Goal: Transaction & Acquisition: Subscribe to service/newsletter

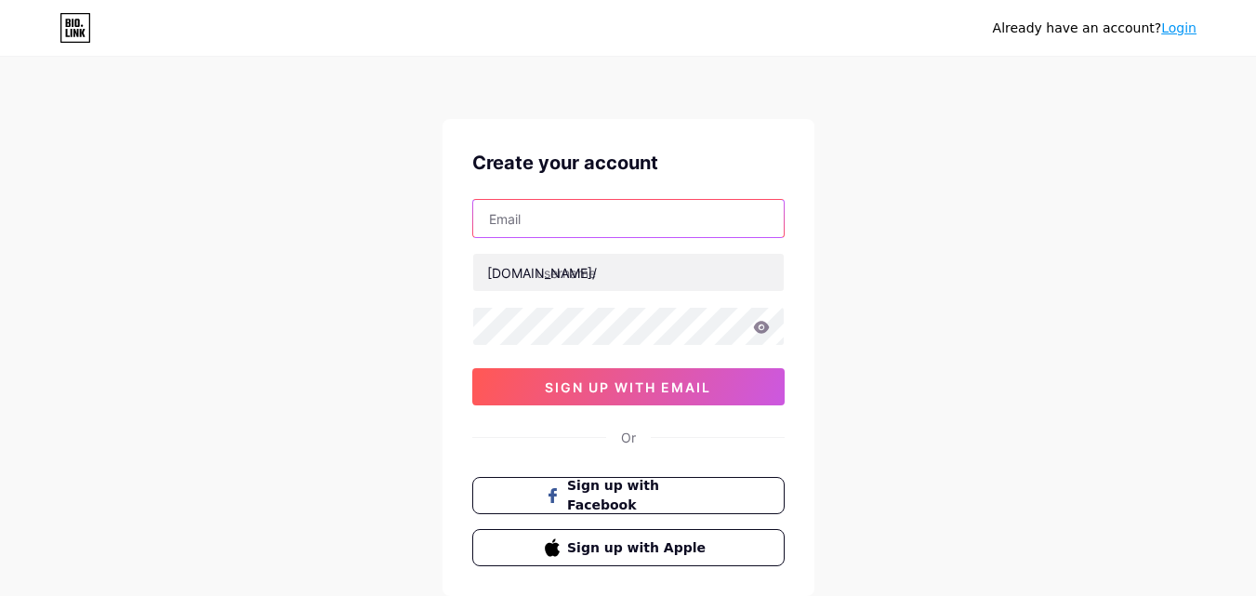
click at [568, 222] on input "text" at bounding box center [628, 218] width 310 height 37
paste input "galaxymoversregina"
type input "galaxymoversregina"
paste input "[EMAIL_ADDRESS][DOMAIN_NAME]"
type input "[EMAIL_ADDRESS][DOMAIN_NAME]"
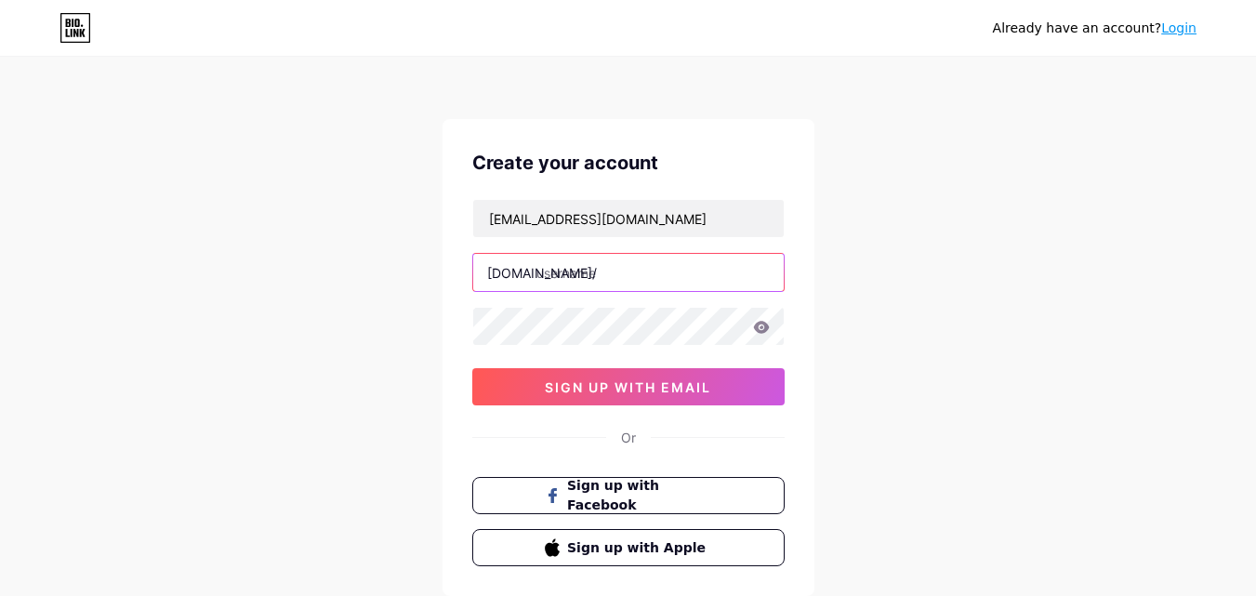
click at [634, 265] on input "text" at bounding box center [628, 272] width 310 height 37
paste input "galaxymoversregina"
type input "galaxymoversregina"
click at [577, 350] on div "[EMAIL_ADDRESS][DOMAIN_NAME] [DOMAIN_NAME]/ galaxymoversregina 0cAFcWeA5dohk3z-…" at bounding box center [628, 302] width 312 height 206
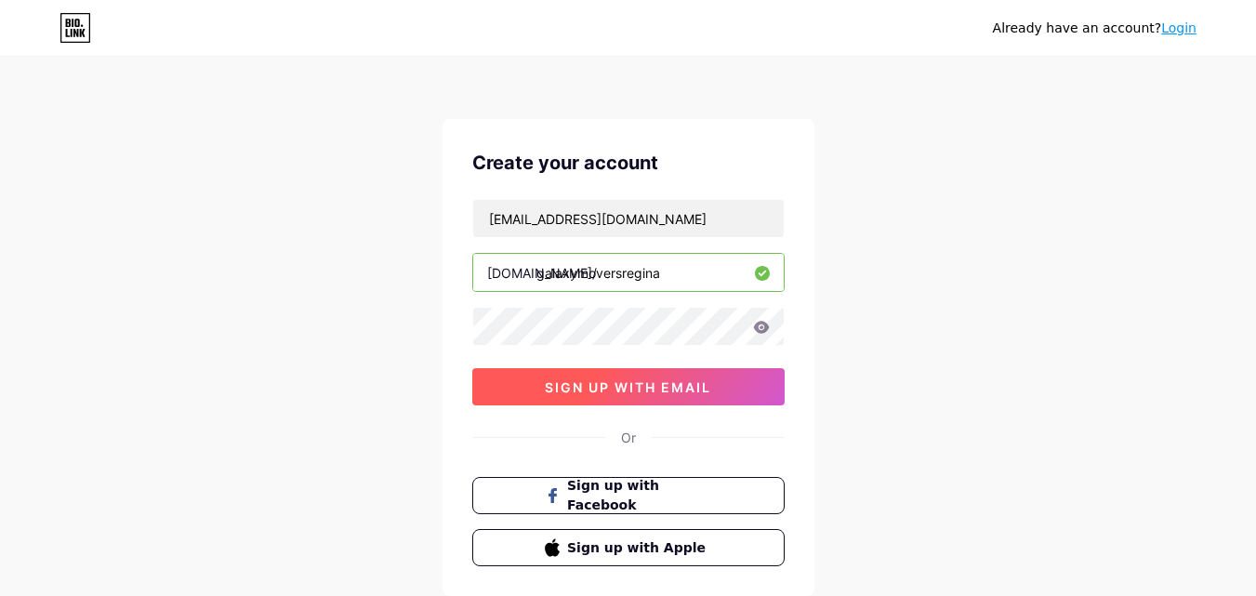
click at [588, 385] on span "sign up with email" at bounding box center [628, 387] width 166 height 16
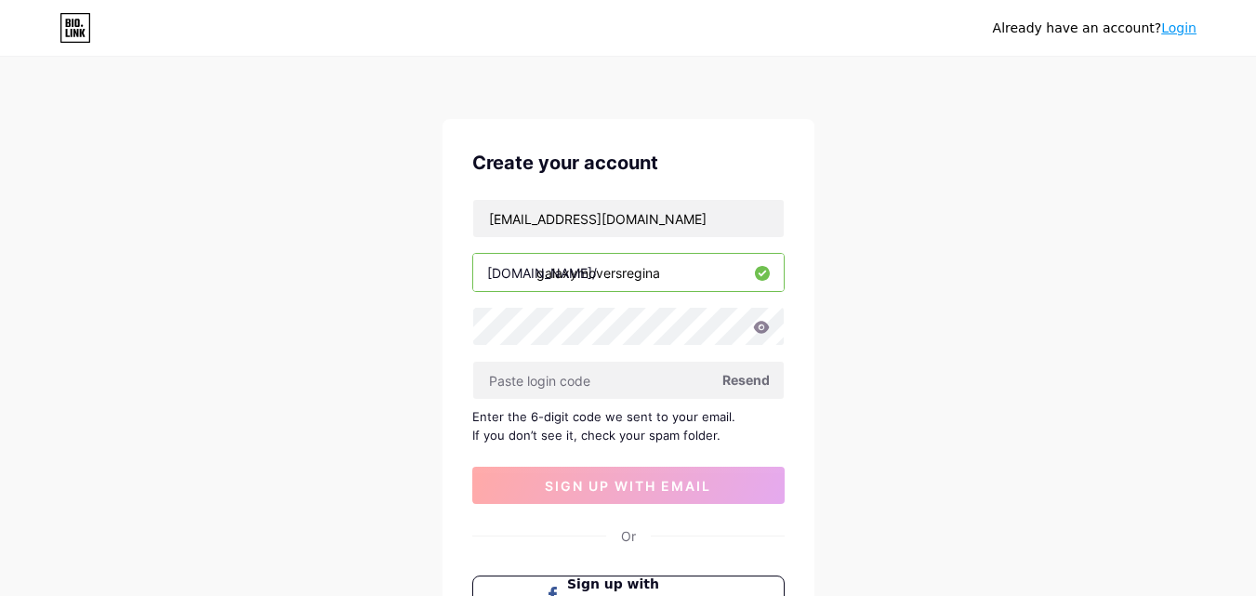
click at [741, 373] on span "Resend" at bounding box center [745, 380] width 47 height 20
paste input "836291"
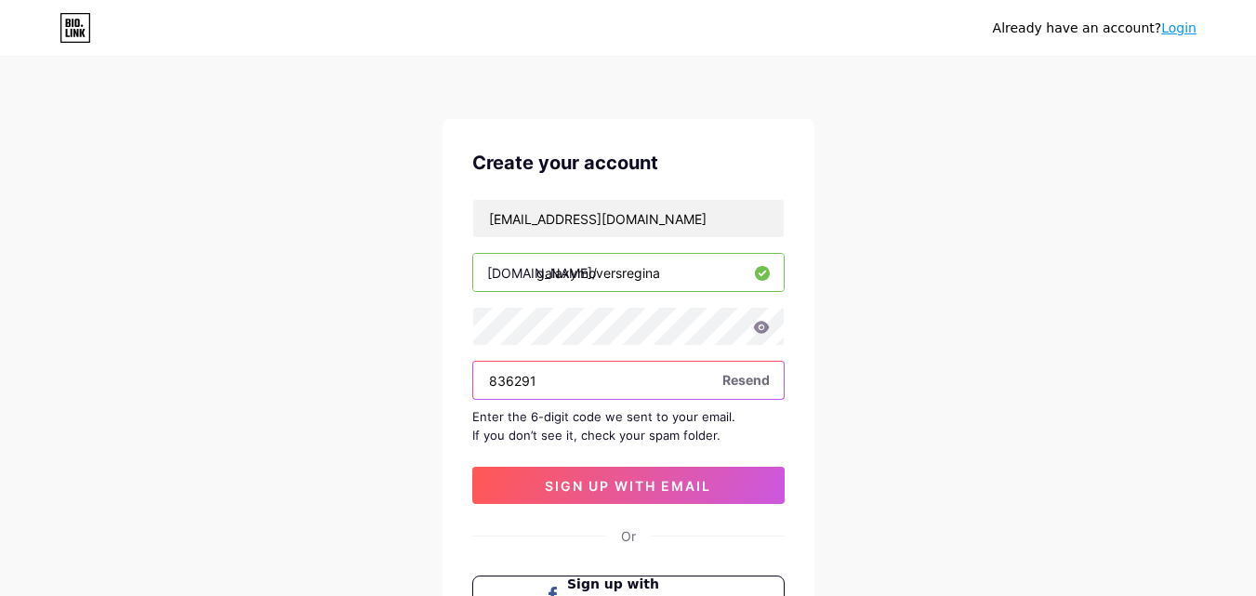
type input "836291"
click at [878, 376] on div "Already have an account? Login Create your account [EMAIL_ADDRESS][DOMAIN_NAME]…" at bounding box center [628, 405] width 1256 height 810
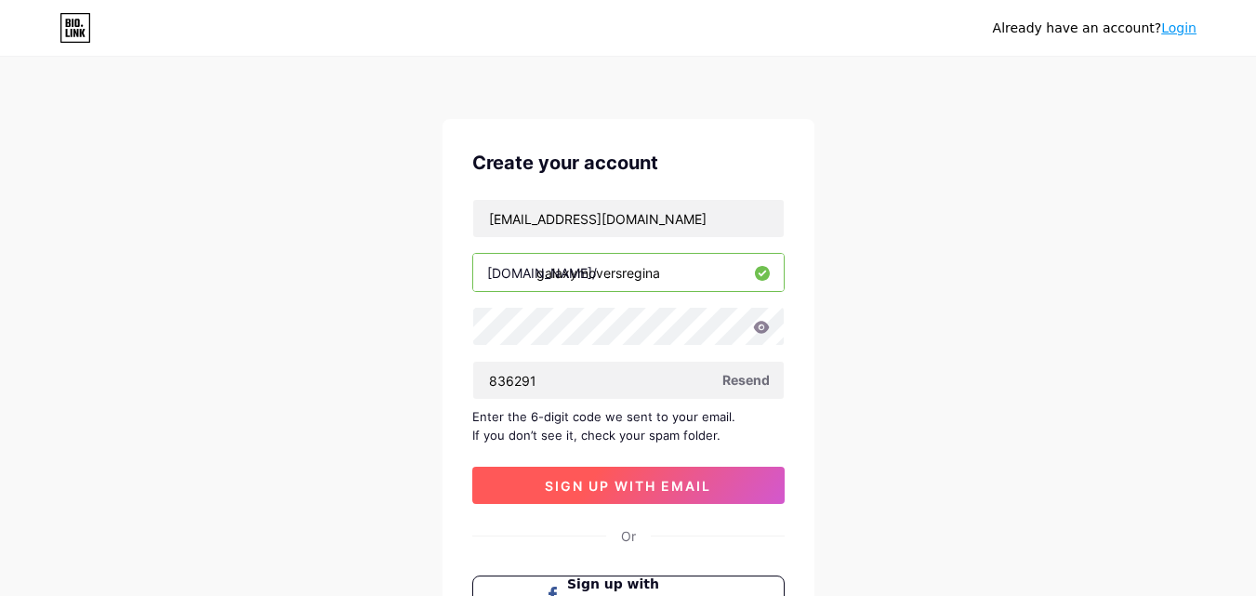
click at [723, 481] on button "sign up with email" at bounding box center [628, 485] width 312 height 37
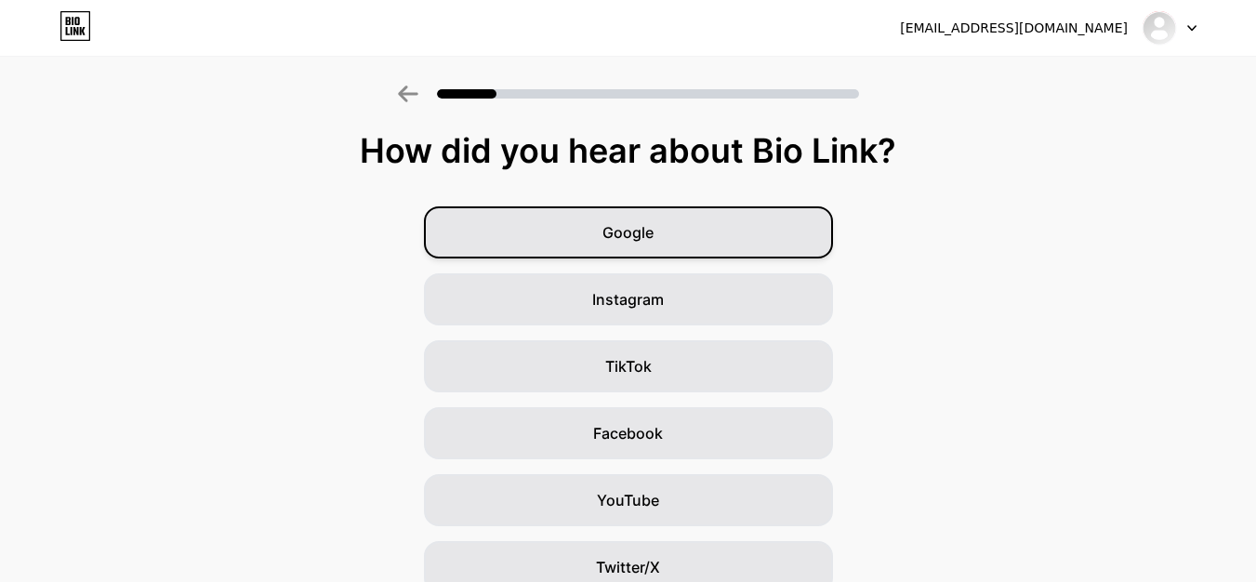
click at [703, 236] on div "Google" at bounding box center [628, 232] width 409 height 52
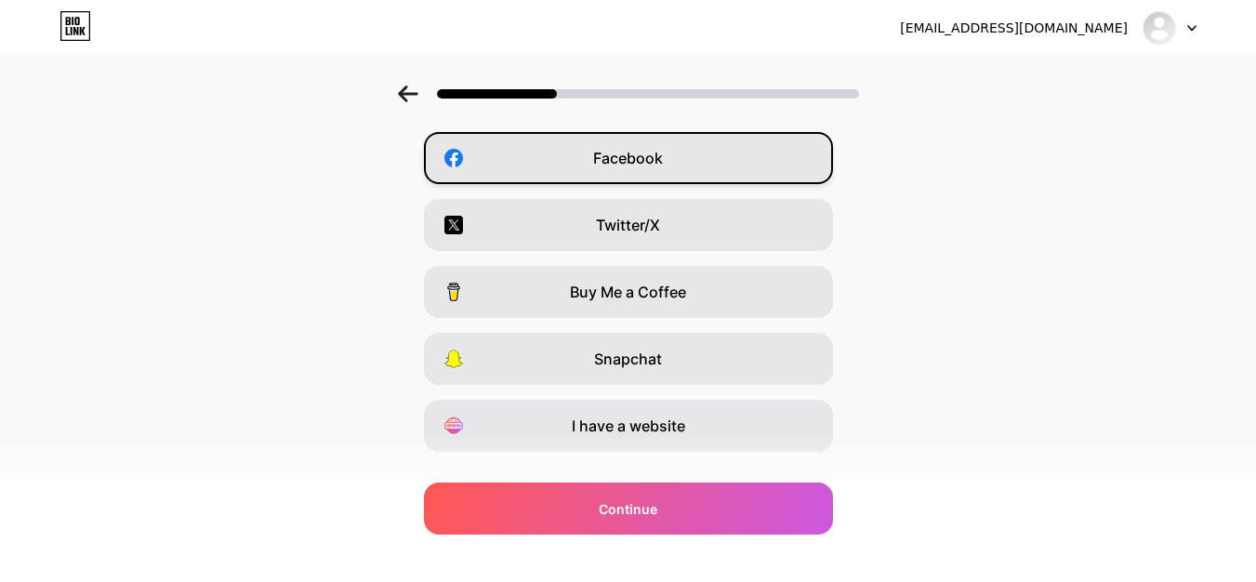
scroll to position [279, 0]
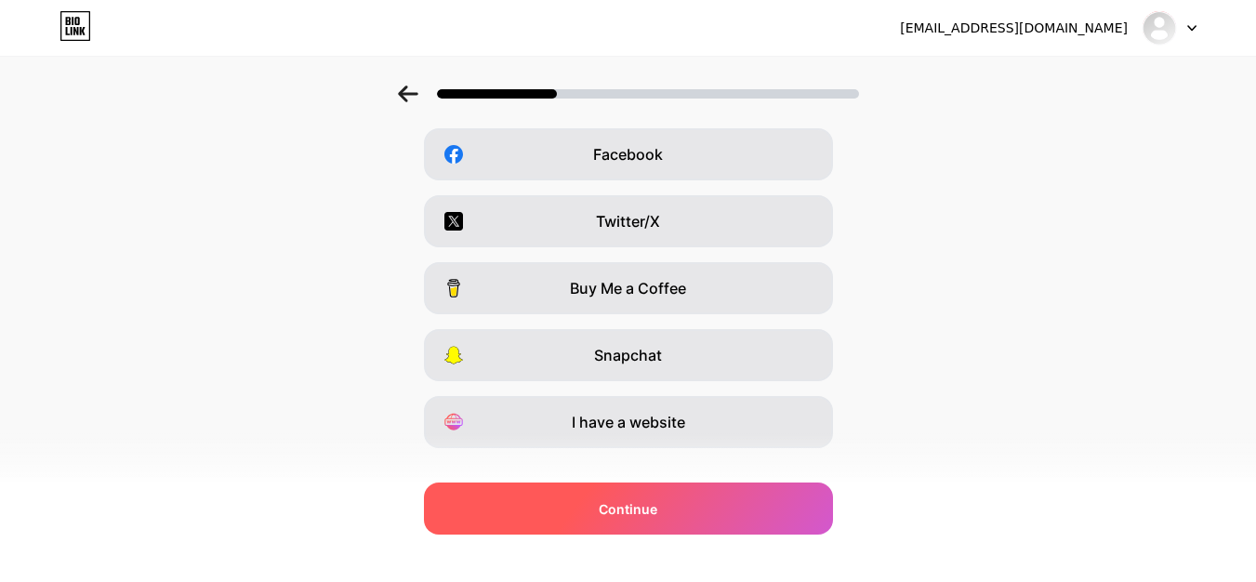
click at [723, 506] on div "Continue" at bounding box center [628, 508] width 409 height 52
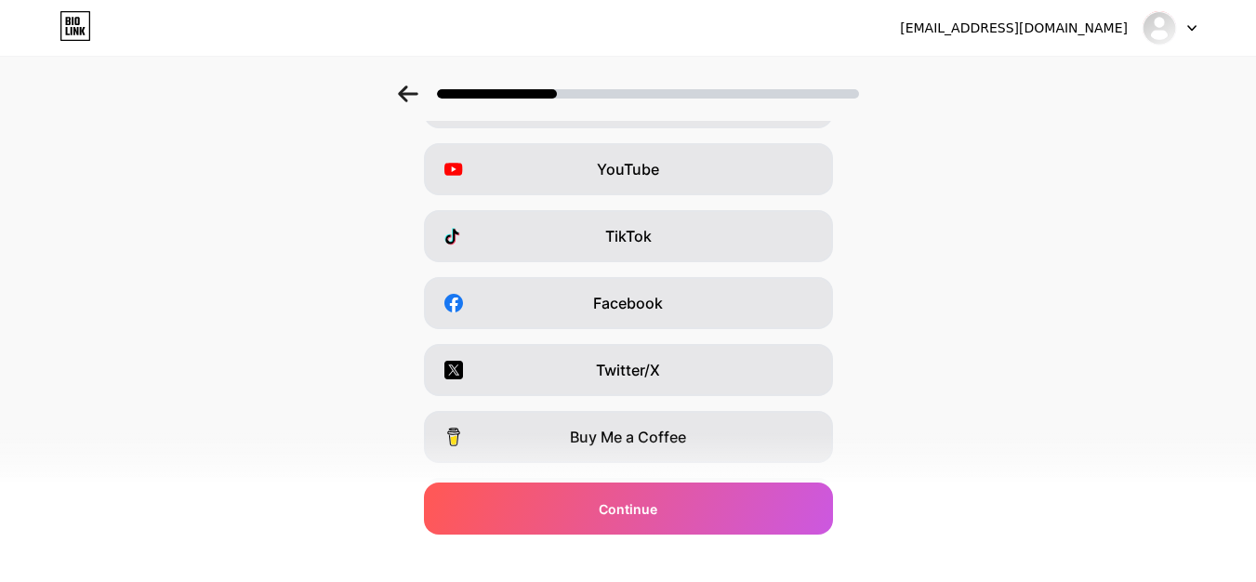
scroll to position [312, 0]
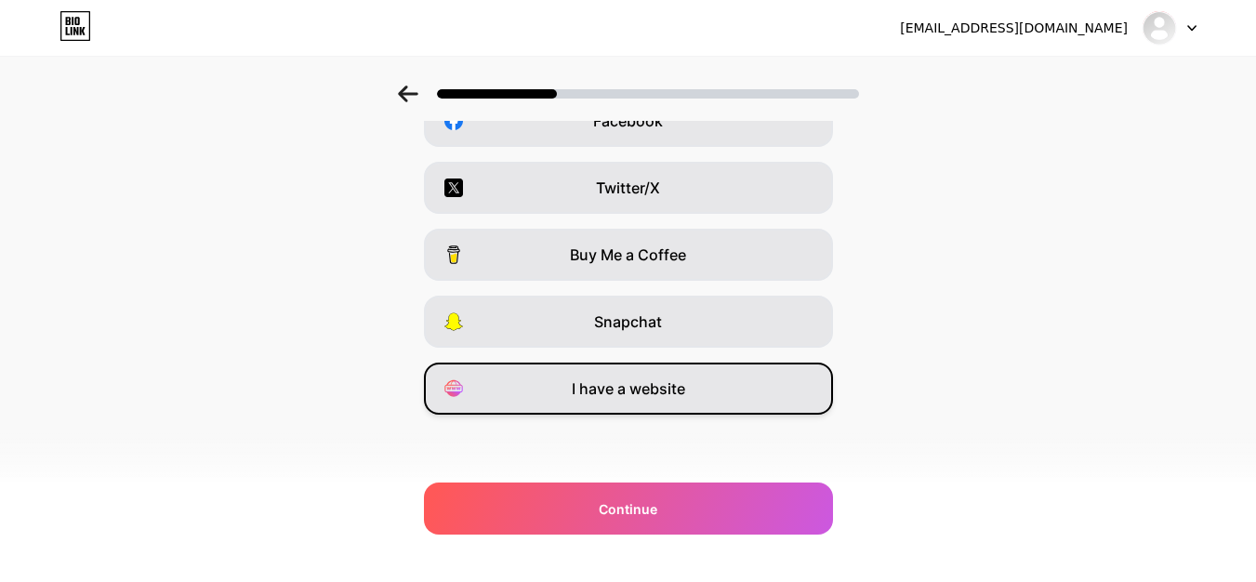
click at [694, 399] on div "I have a website" at bounding box center [628, 389] width 409 height 52
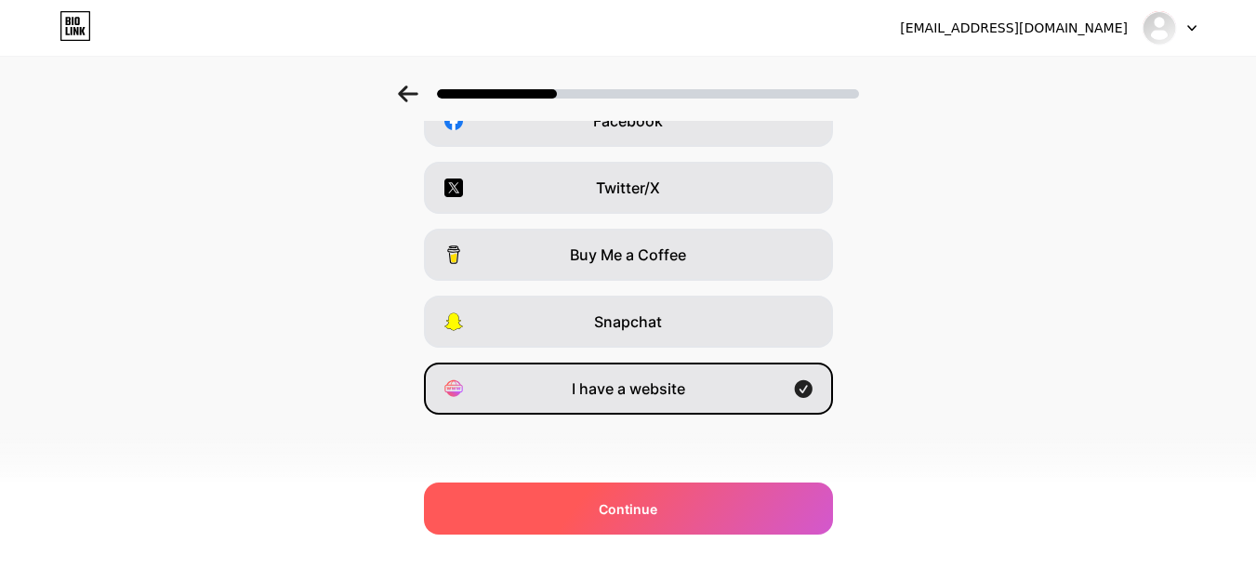
click at [694, 487] on div "Continue" at bounding box center [628, 508] width 409 height 52
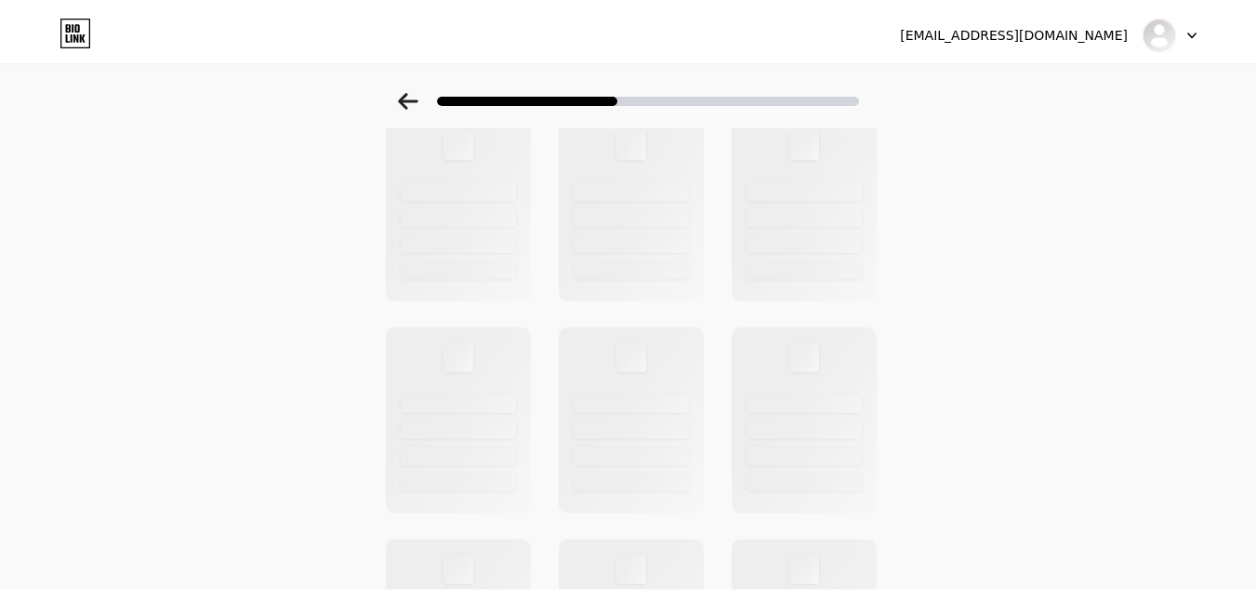
scroll to position [0, 0]
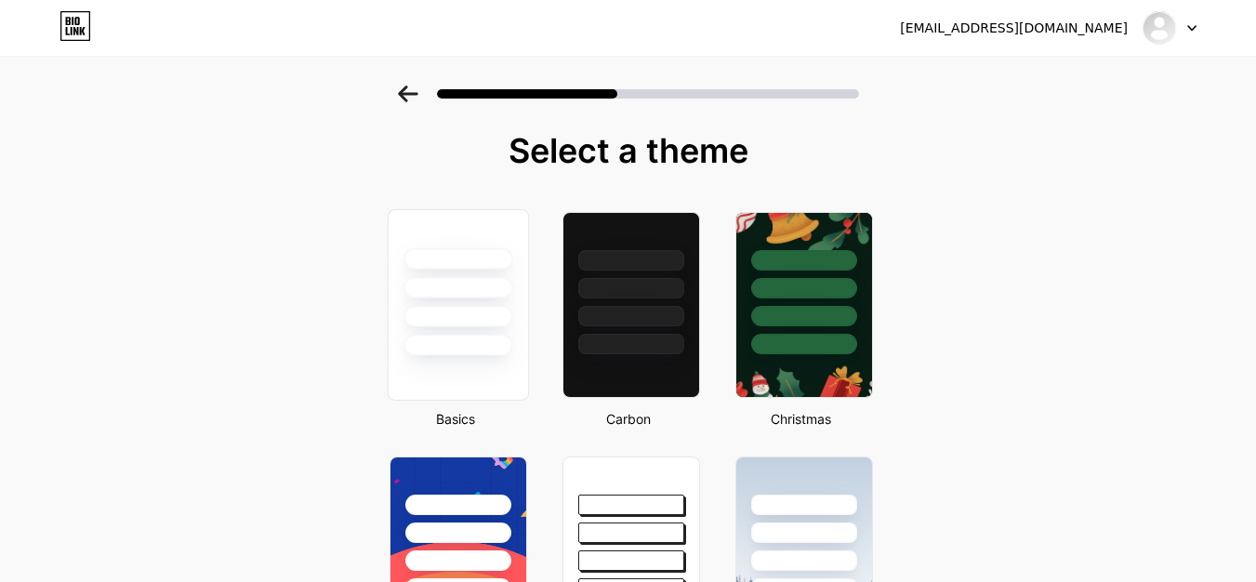
click at [482, 349] on div at bounding box center [457, 345] width 109 height 21
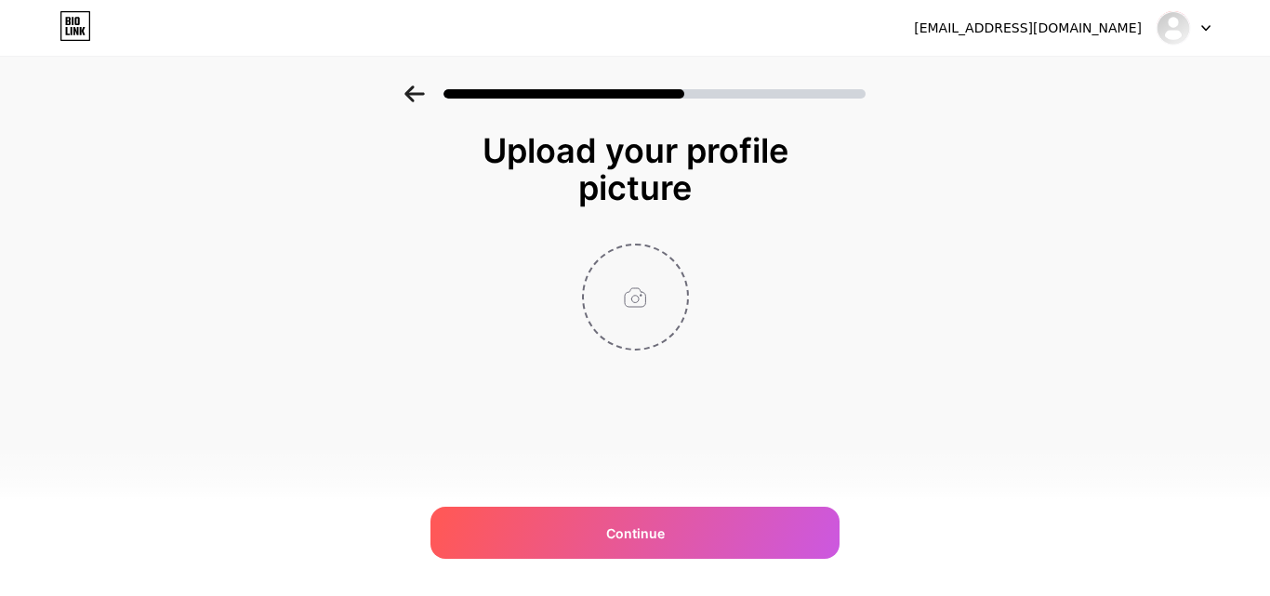
click at [596, 286] on input "file" at bounding box center [635, 296] width 103 height 103
type input "C:\fakepath\Galaxy Movers [PERSON_NAME] Logo.jpg"
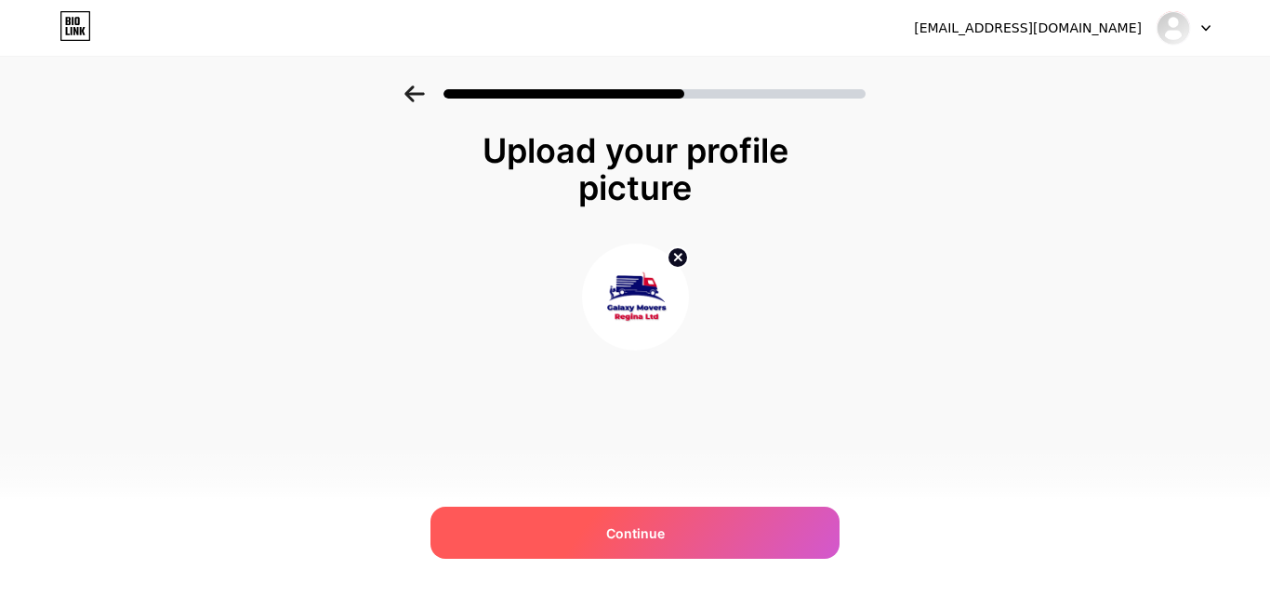
click at [743, 528] on div "Continue" at bounding box center [634, 533] width 409 height 52
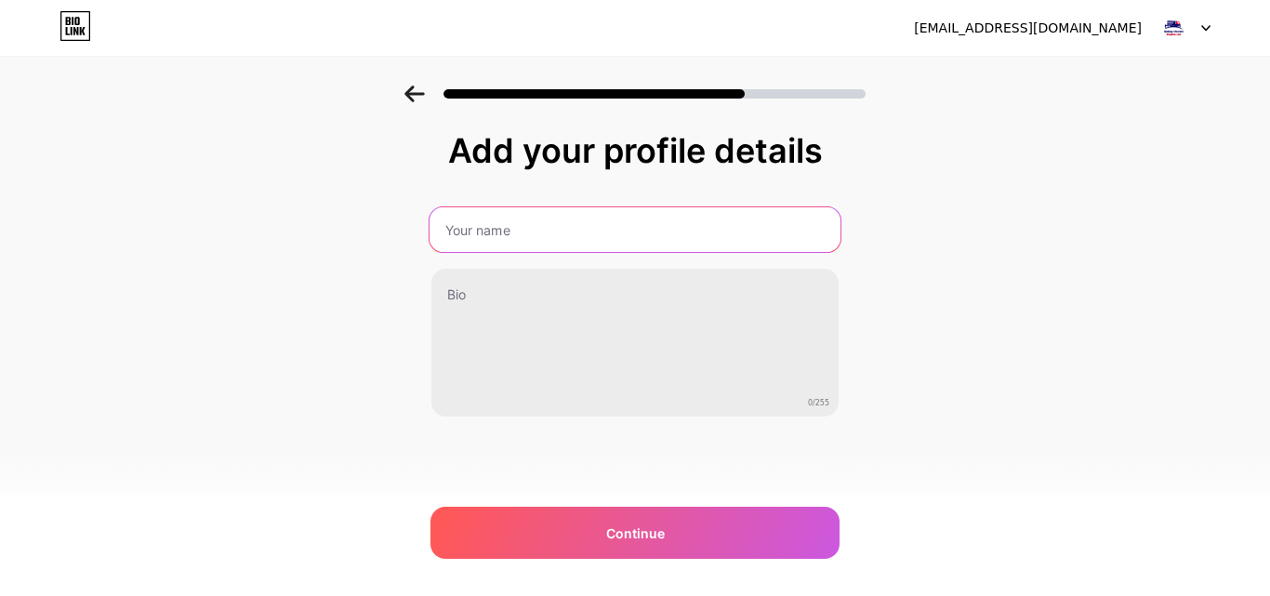
click at [554, 233] on input "text" at bounding box center [634, 229] width 411 height 45
paste input "Galaxy Movers [PERSON_NAME]"
type input "Galaxy Movers [PERSON_NAME]"
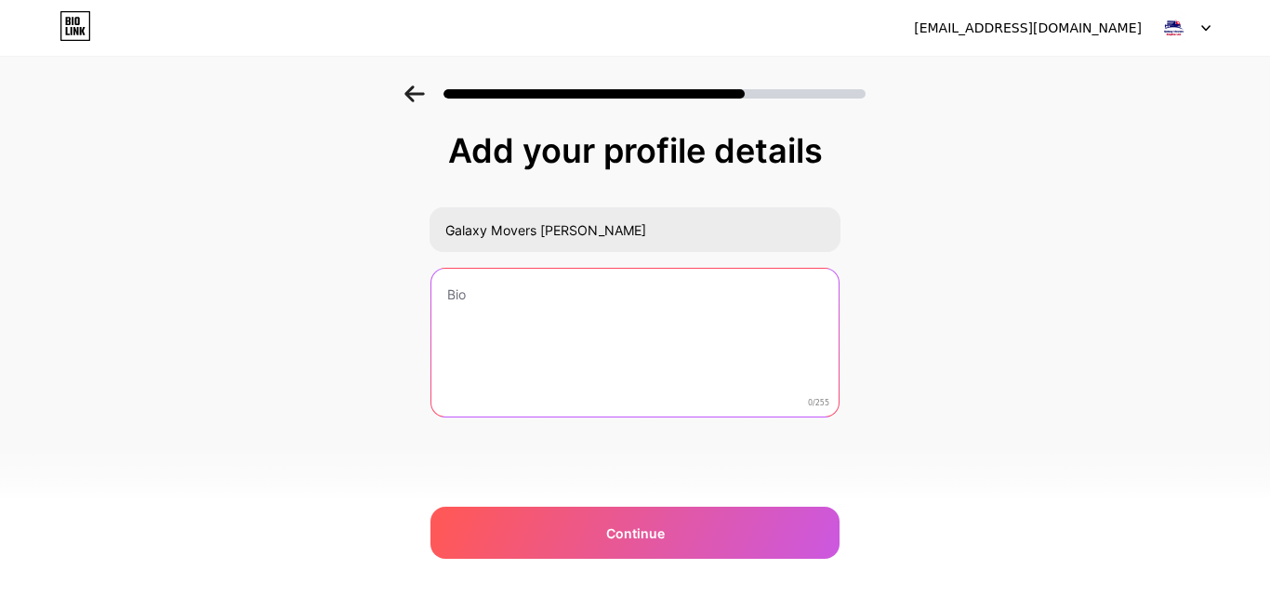
click at [585, 303] on textarea at bounding box center [634, 344] width 407 height 150
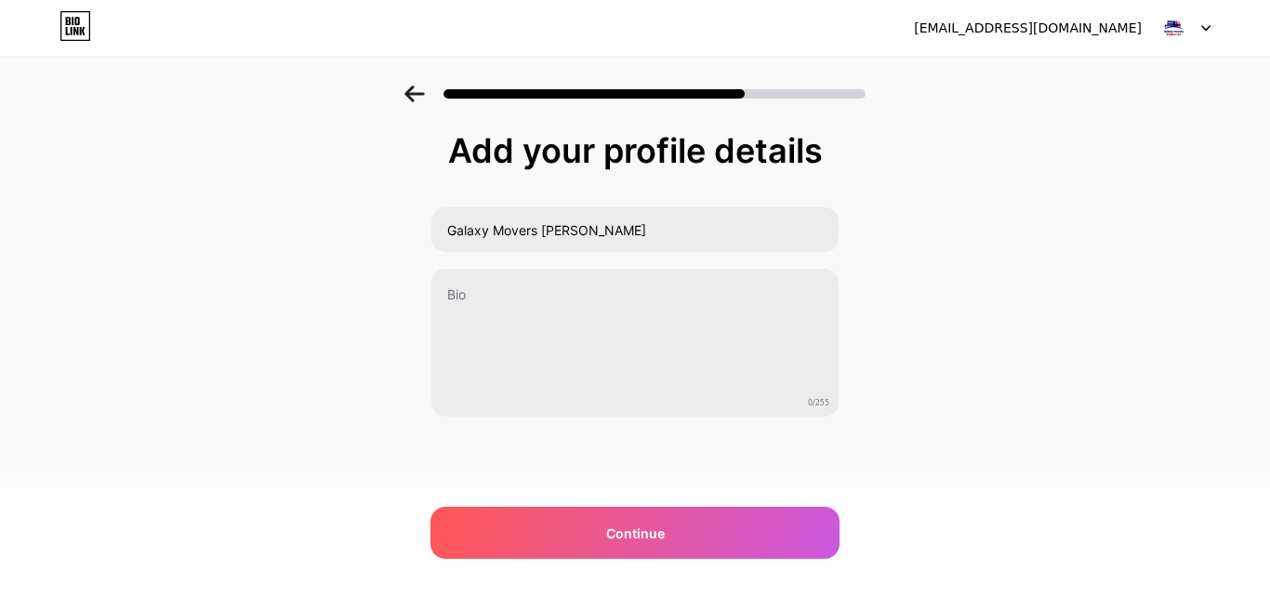
drag, startPoint x: 449, startPoint y: 150, endPoint x: 870, endPoint y: 158, distance: 421.2
click at [870, 158] on div "Add your profile details Galaxy Movers [PERSON_NAME] 0/255 Continue Error" at bounding box center [635, 298] width 1270 height 425
click at [812, 159] on div "Add your profile details" at bounding box center [635, 150] width 390 height 37
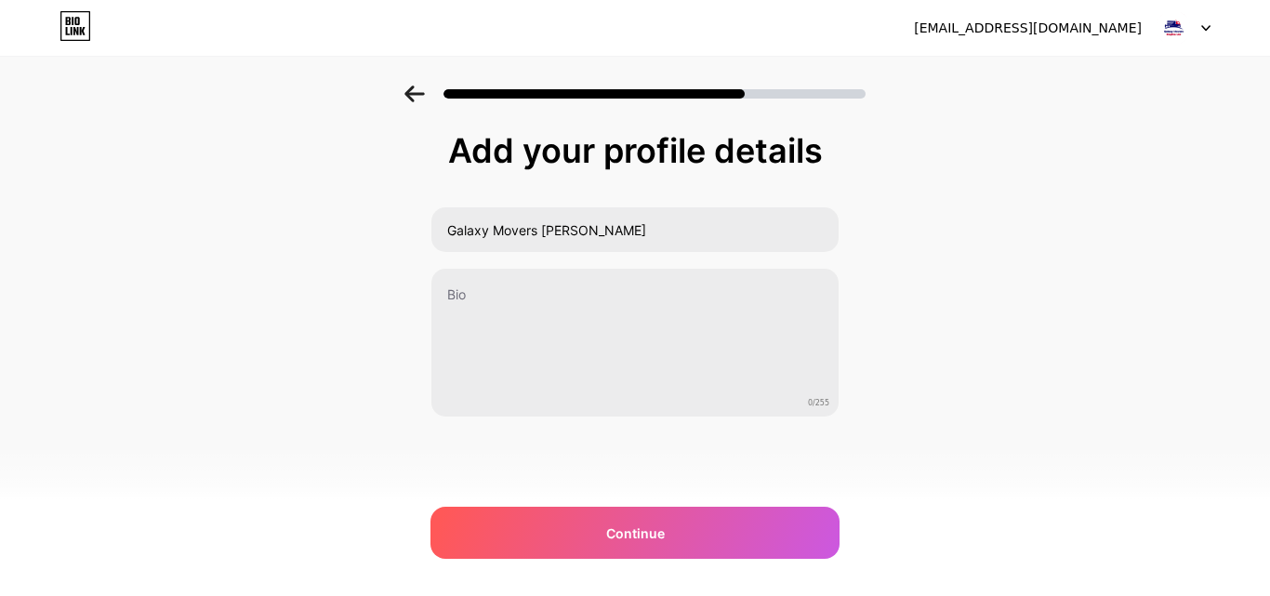
click at [830, 155] on div "Add your profile details" at bounding box center [634, 150] width 409 height 37
drag, startPoint x: 856, startPoint y: 153, endPoint x: 439, endPoint y: 155, distance: 417.4
click at [439, 155] on div "Add your profile details Galaxy Movers [PERSON_NAME] 0/255 Continue Error" at bounding box center [635, 298] width 1270 height 425
click at [439, 155] on div "Add your profile details" at bounding box center [634, 150] width 409 height 37
drag, startPoint x: 423, startPoint y: 158, endPoint x: 875, endPoint y: 163, distance: 451.8
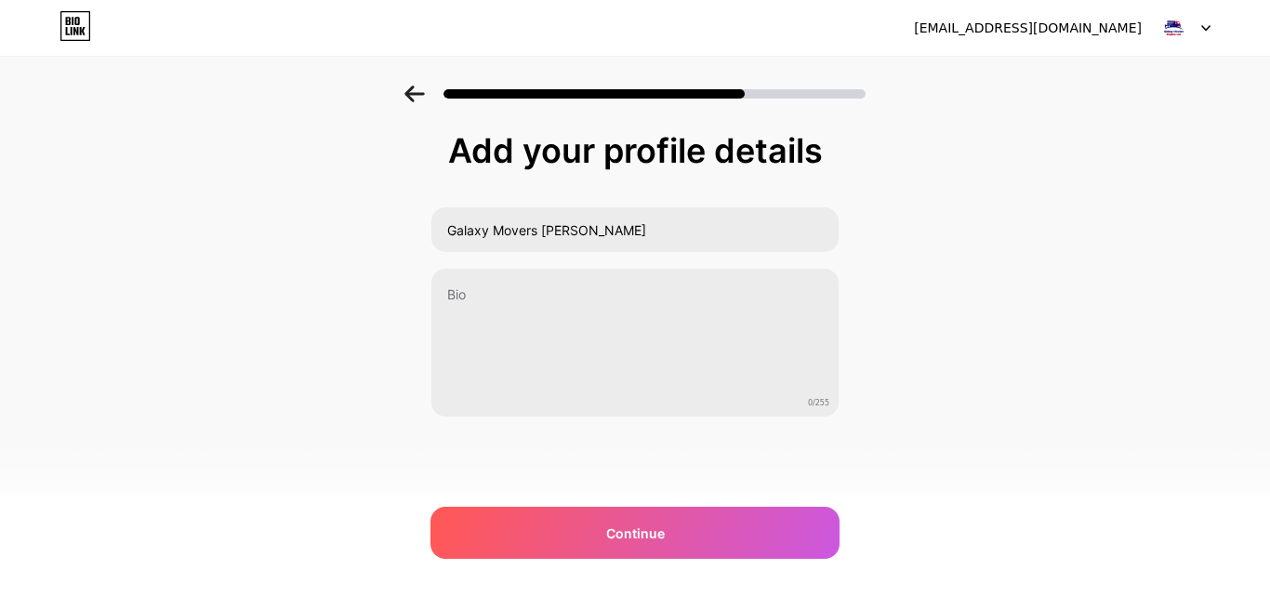
click at [875, 163] on div "Add your profile details Galaxy Movers [PERSON_NAME] 0/255 Continue Error" at bounding box center [635, 298] width 1270 height 425
click at [559, 258] on div "Galaxy Movers [PERSON_NAME] 0/255" at bounding box center [634, 311] width 409 height 211
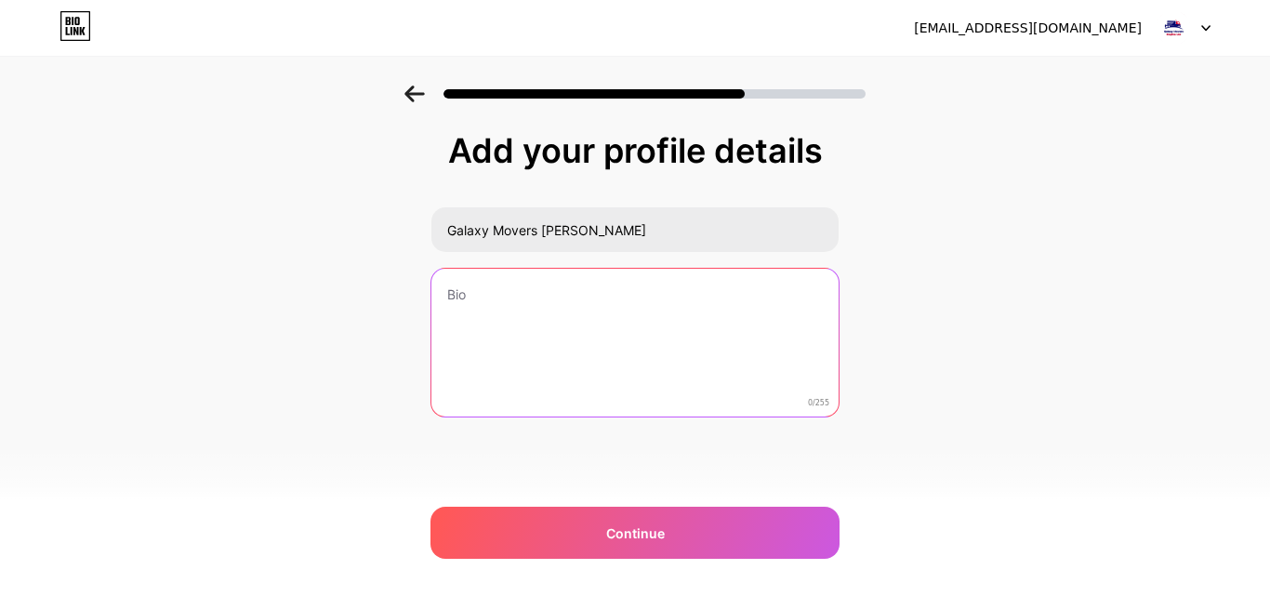
click at [552, 304] on textarea at bounding box center [634, 344] width 407 height 150
paste textarea "Galaxy Movers [PERSON_NAME] offers safe and affordable Storage Service [PERSON_…"
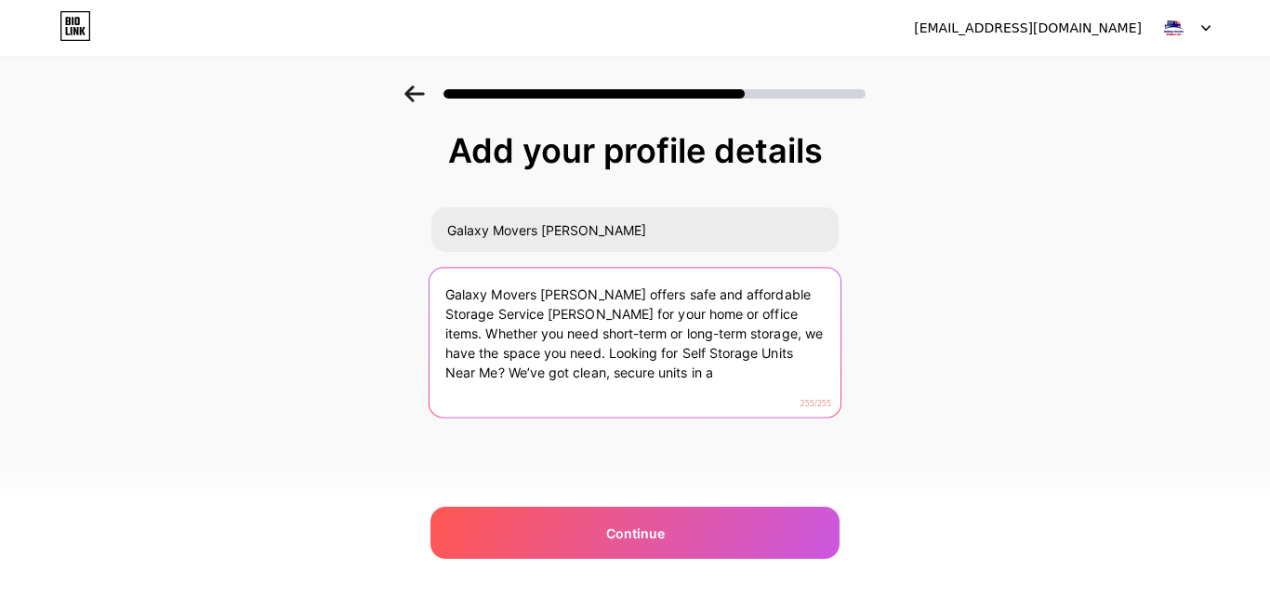
drag, startPoint x: 763, startPoint y: 351, endPoint x: 772, endPoint y: 380, distance: 30.0
click at [772, 380] on textarea "Galaxy Movers [PERSON_NAME] offers safe and affordable Storage Service [PERSON_…" at bounding box center [634, 344] width 411 height 152
click at [592, 380] on textarea "Galaxy Movers [PERSON_NAME] offers safe and affordable Storage Service [PERSON_…" at bounding box center [634, 344] width 411 height 152
drag, startPoint x: 507, startPoint y: 352, endPoint x: 660, endPoint y: 396, distance: 159.5
click at [660, 396] on textarea "Galaxy Movers [PERSON_NAME] offers safe and affordable Storage Service [PERSON_…" at bounding box center [634, 344] width 411 height 152
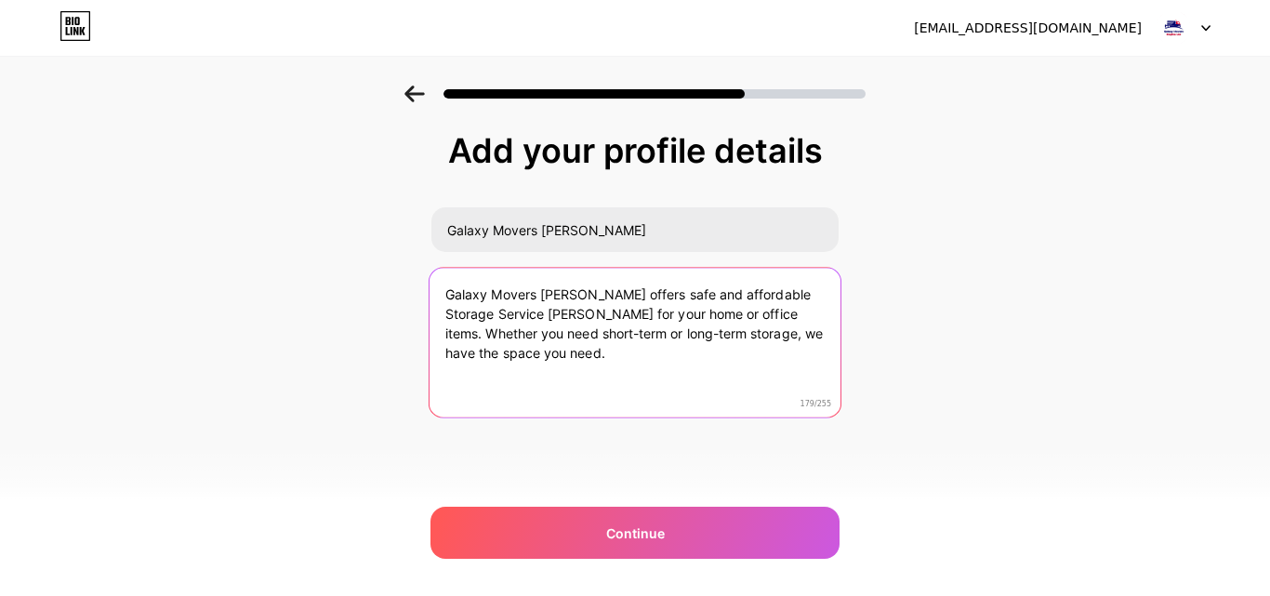
click at [746, 292] on textarea "Galaxy Movers [PERSON_NAME] offers safe and affordable Storage Service [PERSON_…" at bounding box center [634, 344] width 411 height 152
paste textarea "Moving and"
click at [634, 296] on textarea "Galaxy Movers [PERSON_NAME] offers safe and affordable Moving and Storage Servi…" at bounding box center [634, 344] width 411 height 152
click at [668, 293] on textarea "Galaxy Movers [PERSON_NAME] offers safe and affordable Moving and Storage Servi…" at bounding box center [634, 344] width 411 height 152
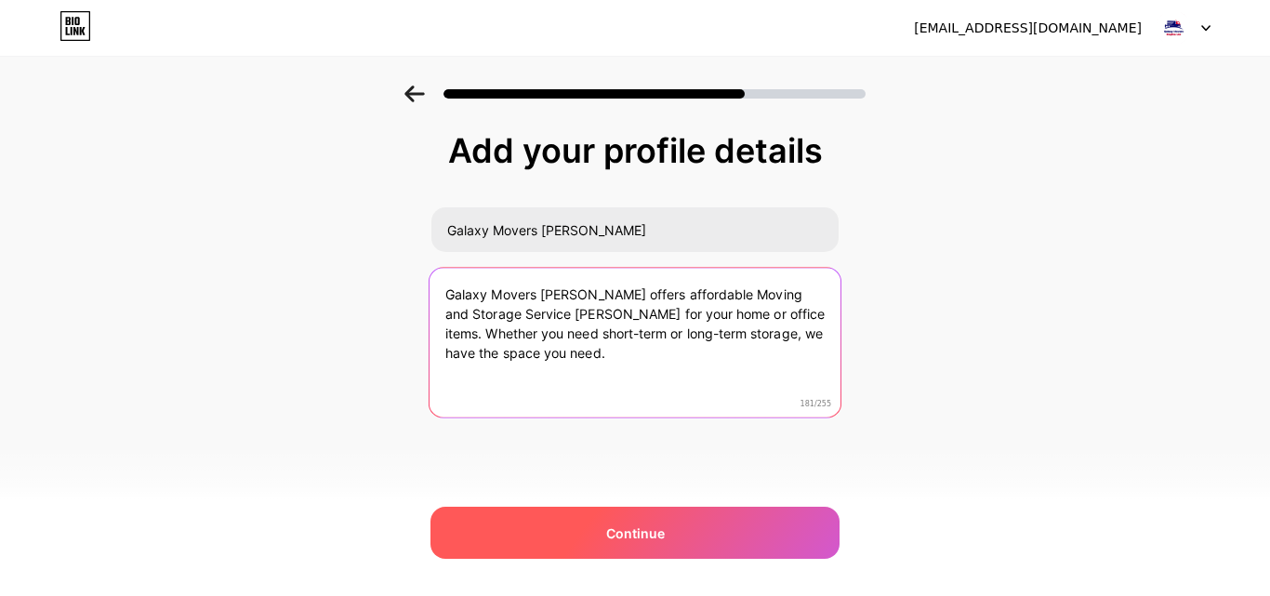
type textarea "Galaxy Movers [PERSON_NAME] offers affordable Moving and Storage Service [PERSO…"
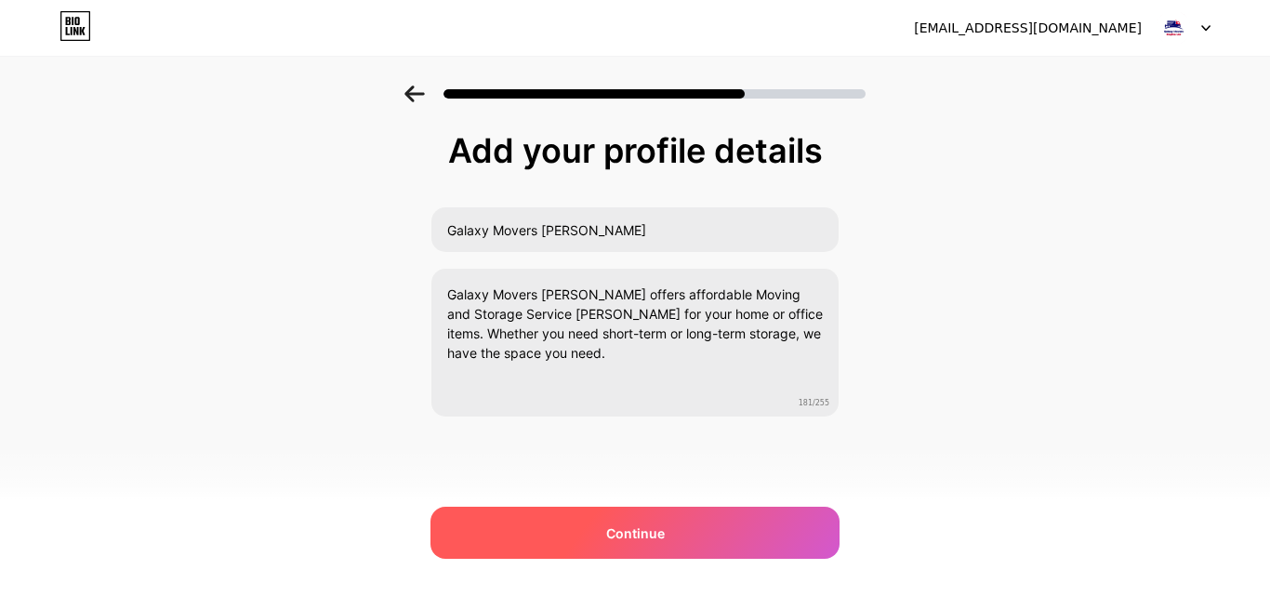
click at [591, 525] on div "Continue" at bounding box center [634, 533] width 409 height 52
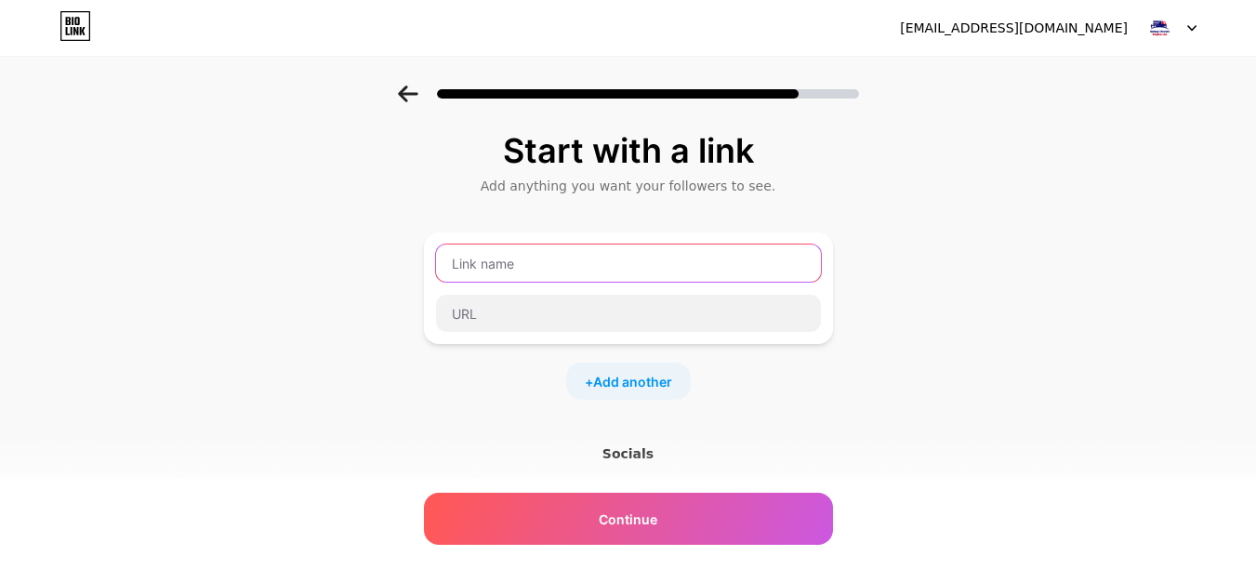
click at [584, 268] on input "text" at bounding box center [628, 262] width 385 height 37
paste input "[URL][DOMAIN_NAME]"
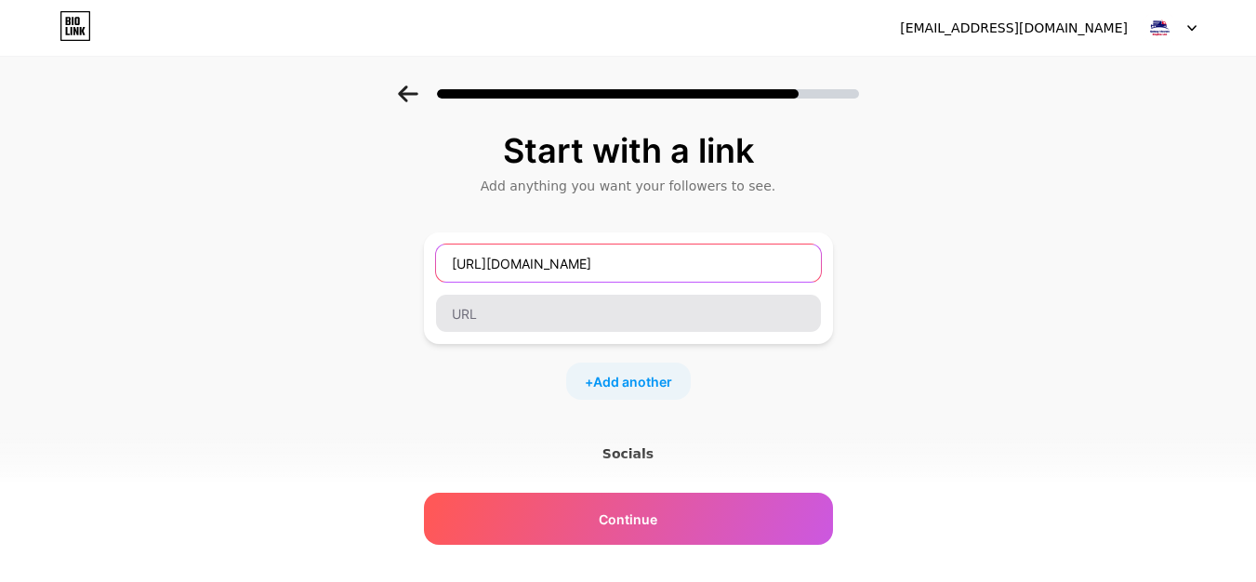
type input "[URL][DOMAIN_NAME]"
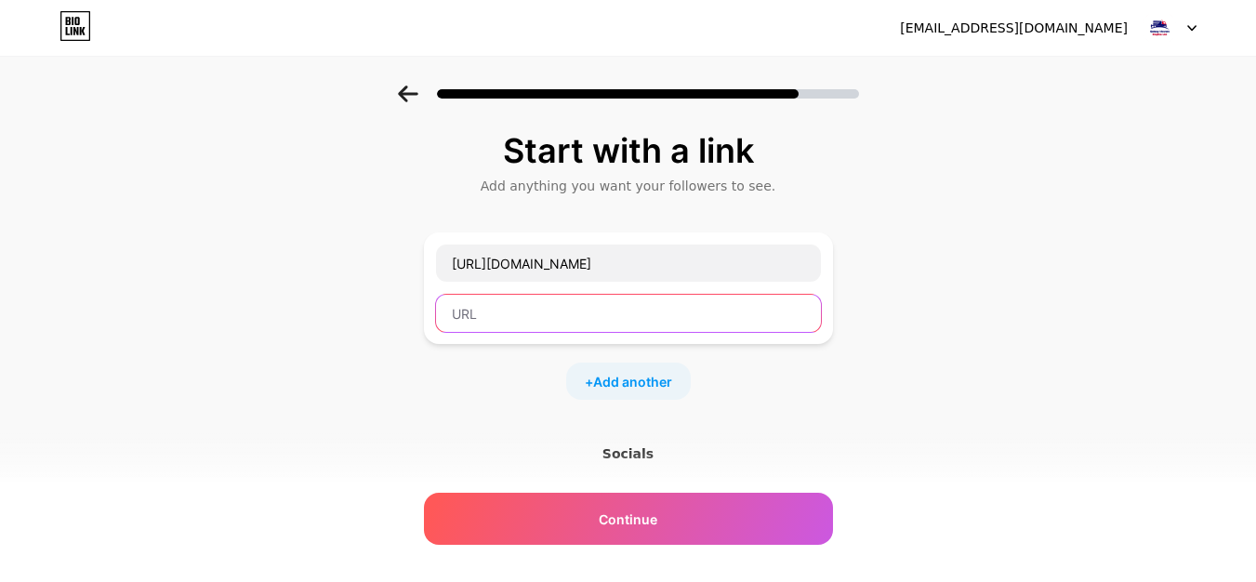
paste input "[URL][DOMAIN_NAME]"
click at [503, 318] on input "[URL][DOMAIN_NAME]" at bounding box center [628, 313] width 385 height 37
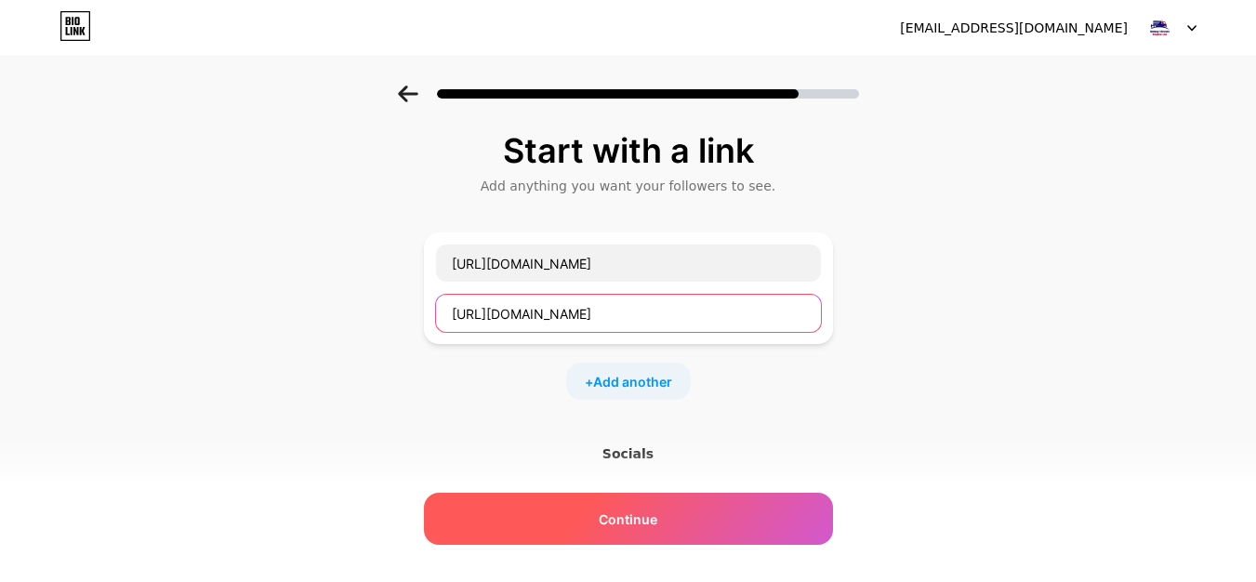
type input "[URL][DOMAIN_NAME]"
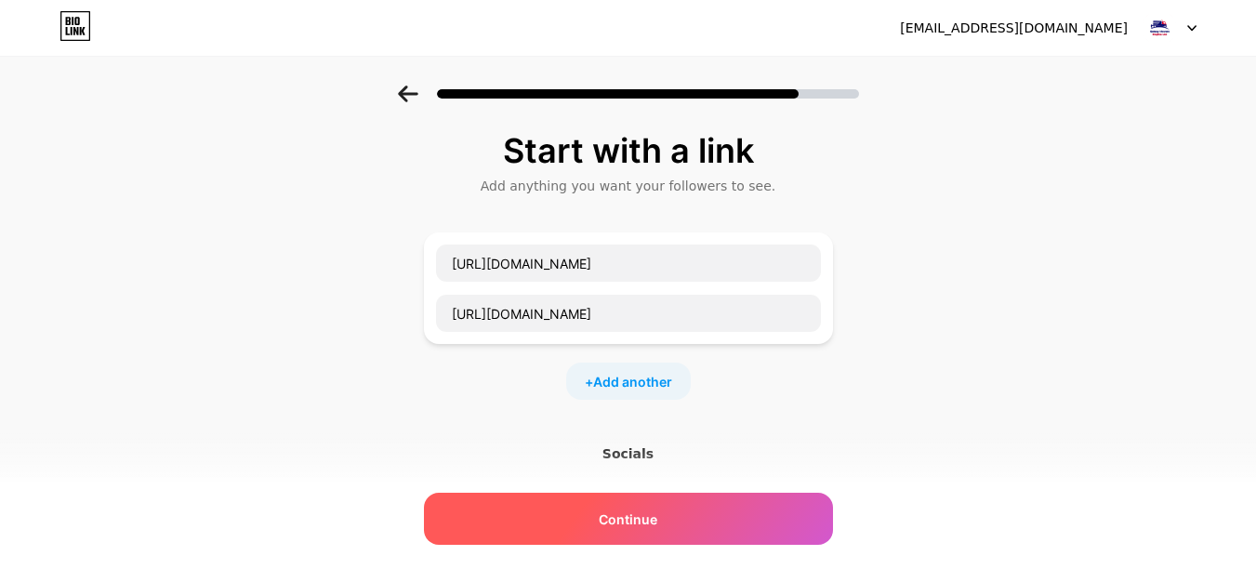
click at [562, 512] on div "Continue" at bounding box center [628, 519] width 409 height 52
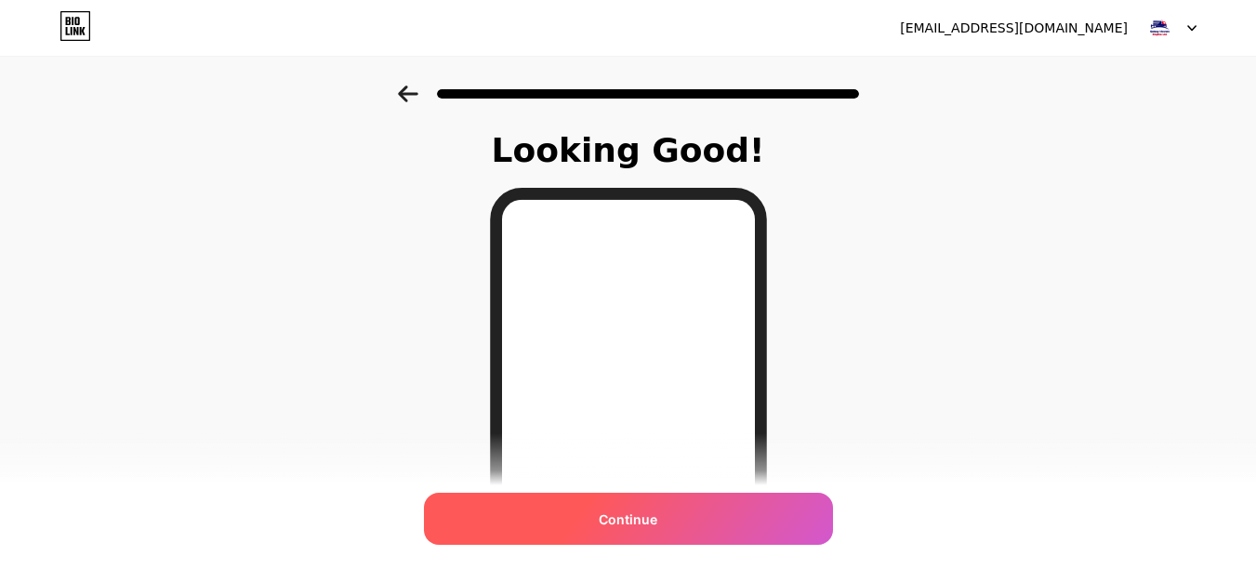
click at [566, 525] on div "Continue" at bounding box center [628, 519] width 409 height 52
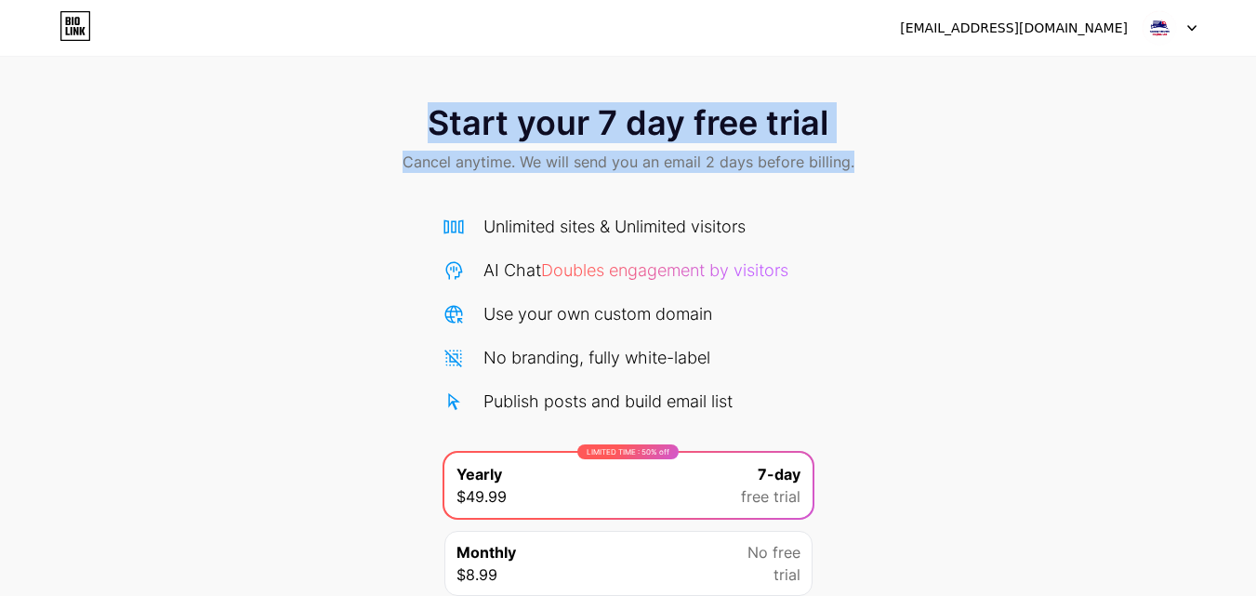
drag, startPoint x: 435, startPoint y: 134, endPoint x: 911, endPoint y: 122, distance: 476.1
click at [911, 122] on div "Start your 7 day free trial Cancel anytime. We will send you an email 2 days be…" at bounding box center [628, 141] width 1256 height 110
click at [518, 178] on div "Start your 7 day free trial Cancel anytime. We will send you an email 2 days be…" at bounding box center [628, 141] width 1256 height 110
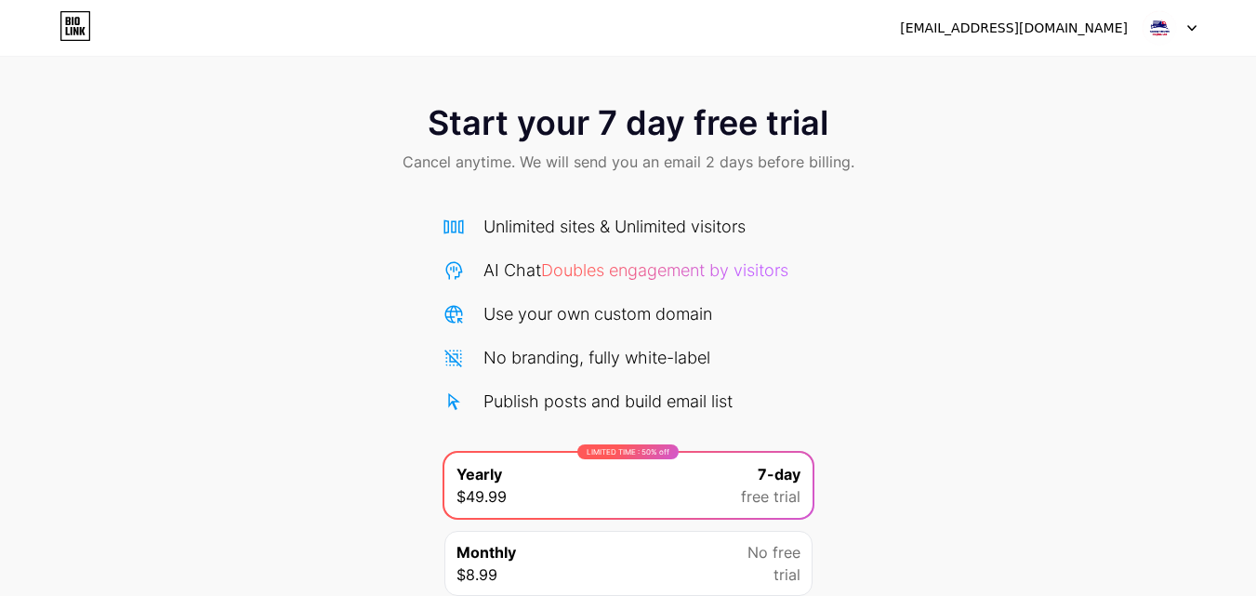
click at [1174, 28] on img at bounding box center [1159, 27] width 35 height 35
click at [1196, 19] on div at bounding box center [1170, 27] width 54 height 33
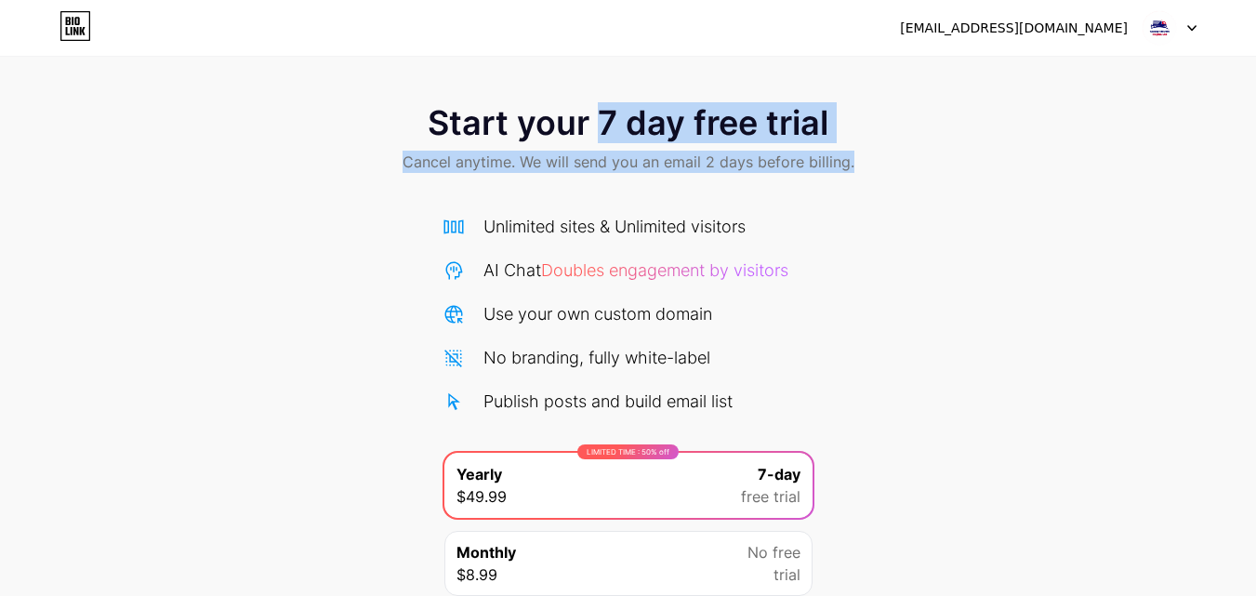
drag, startPoint x: 611, startPoint y: 116, endPoint x: 894, endPoint y: 116, distance: 283.5
click at [894, 116] on div "Start your 7 day free trial Cancel anytime. We will send you an email 2 days be…" at bounding box center [628, 141] width 1256 height 110
click at [948, 139] on div "Start your 7 day free trial Cancel anytime. We will send you an email 2 days be…" at bounding box center [628, 141] width 1256 height 110
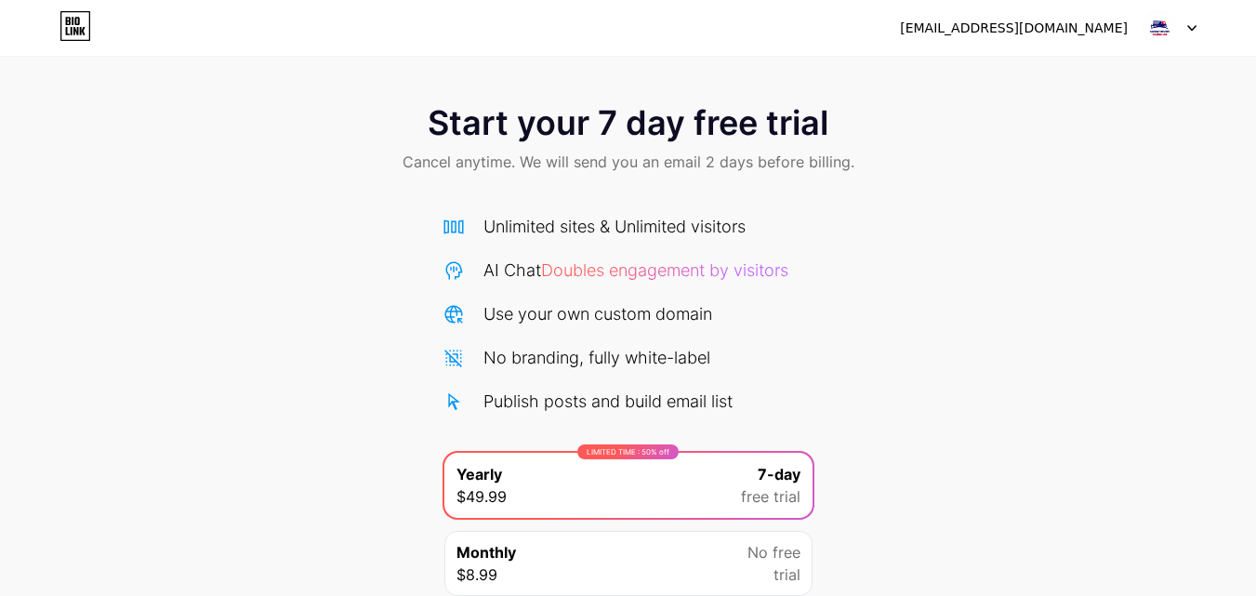
click at [1197, 22] on div "[EMAIL_ADDRESS][DOMAIN_NAME] Logout" at bounding box center [628, 27] width 1256 height 33
click at [1183, 27] on div at bounding box center [1170, 27] width 54 height 33
click at [1077, 19] on div "[EMAIL_ADDRESS][DOMAIN_NAME]" at bounding box center [1014, 29] width 228 height 20
